Goal: Transaction & Acquisition: Purchase product/service

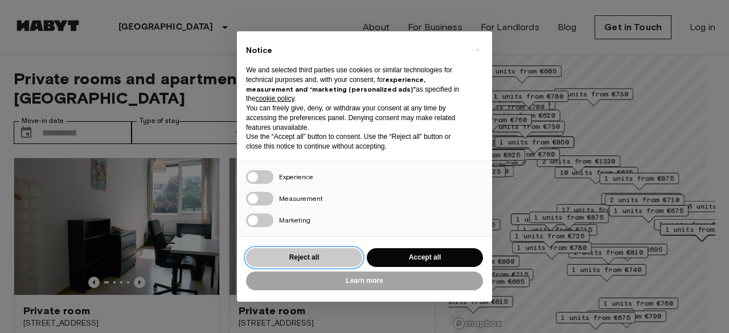
click at [333, 258] on button "Reject all" at bounding box center [304, 257] width 116 height 19
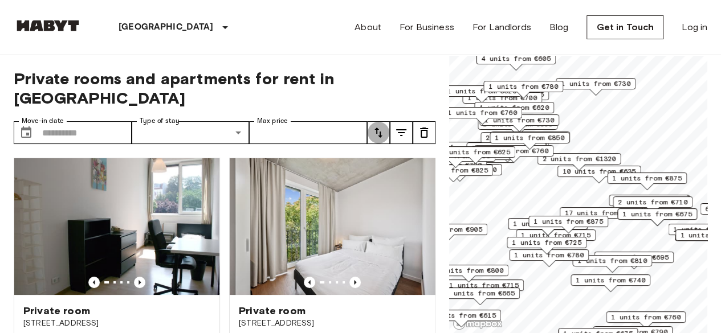
click at [381, 126] on icon "tune" at bounding box center [378, 133] width 14 height 14
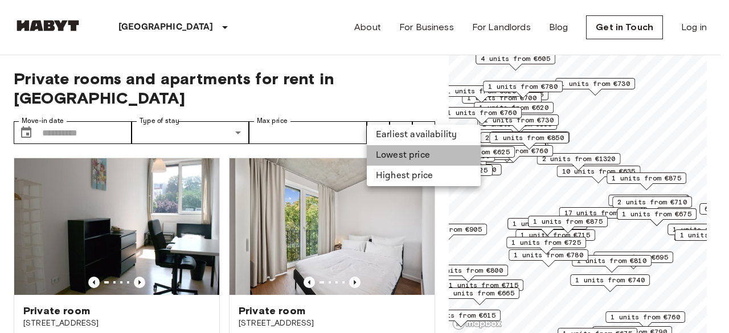
click at [392, 156] on li "Lowest price" at bounding box center [424, 155] width 114 height 21
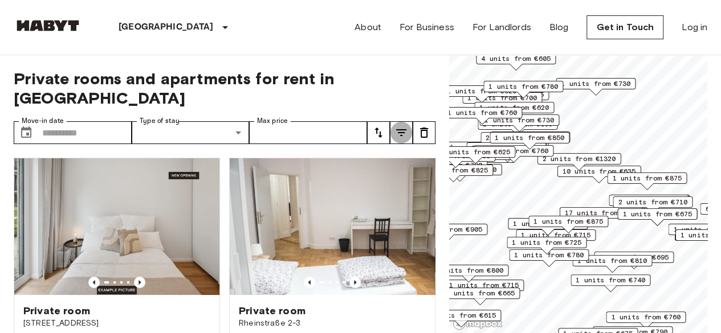
click at [400, 126] on icon "tune" at bounding box center [401, 133] width 14 height 14
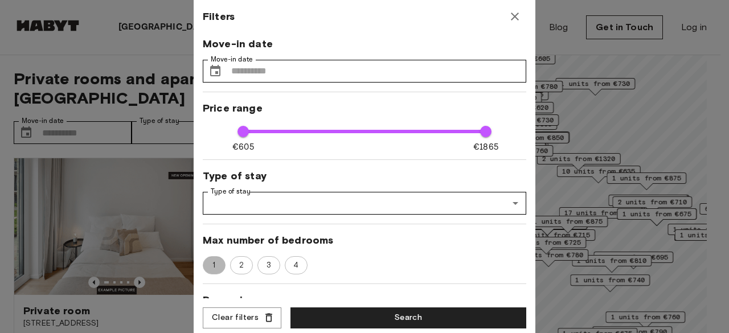
click at [207, 268] on span "1" at bounding box center [213, 265] width 15 height 11
type input "**"
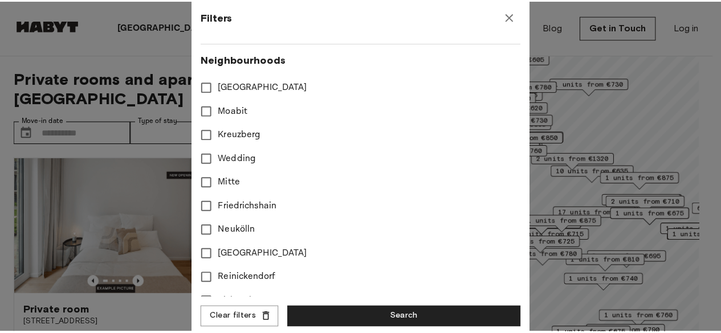
scroll to position [309, 0]
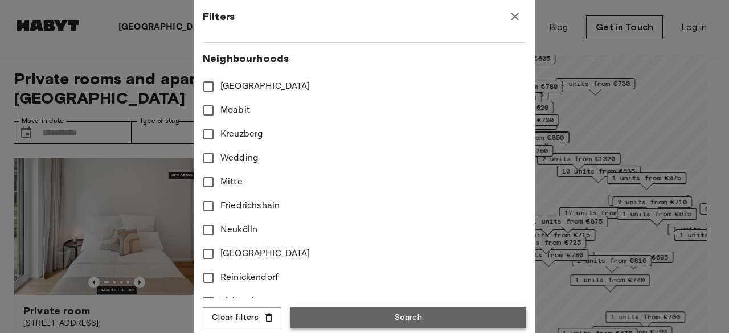
click at [491, 313] on button "Search" at bounding box center [409, 318] width 236 height 21
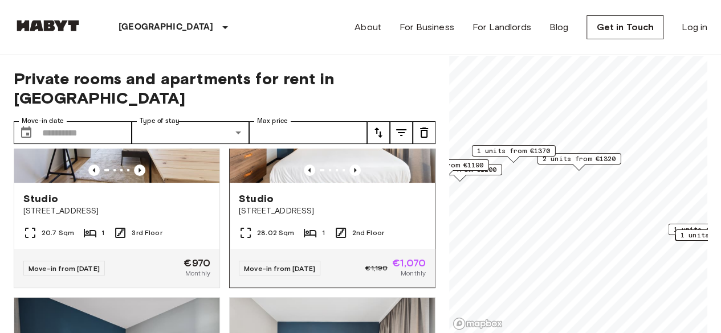
scroll to position [119, 0]
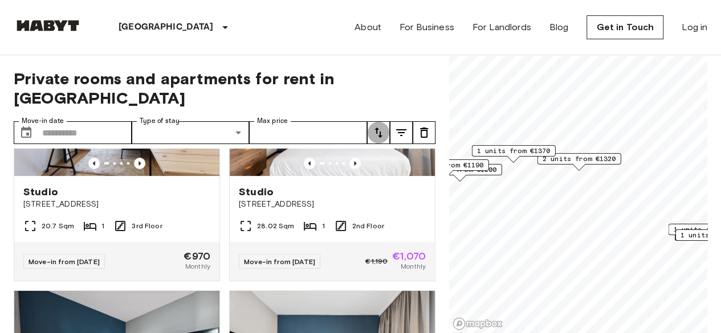
click at [375, 126] on icon "tune" at bounding box center [378, 133] width 14 height 14
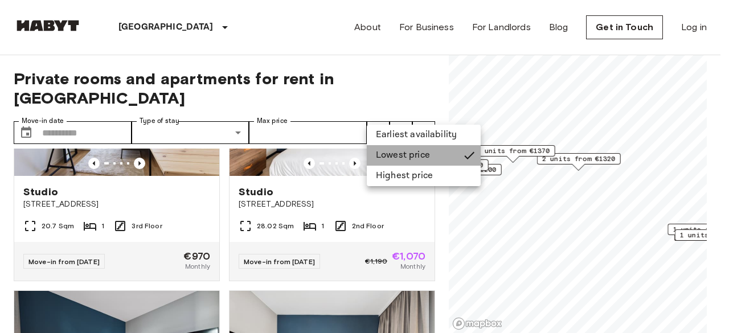
click at [398, 158] on li "Lowest price" at bounding box center [424, 155] width 114 height 21
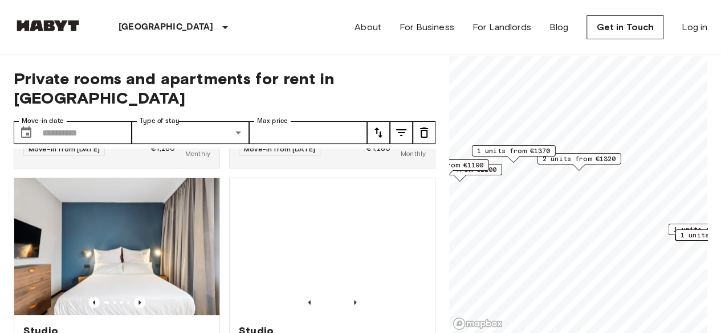
scroll to position [736, 0]
